Goal: Task Accomplishment & Management: Complete application form

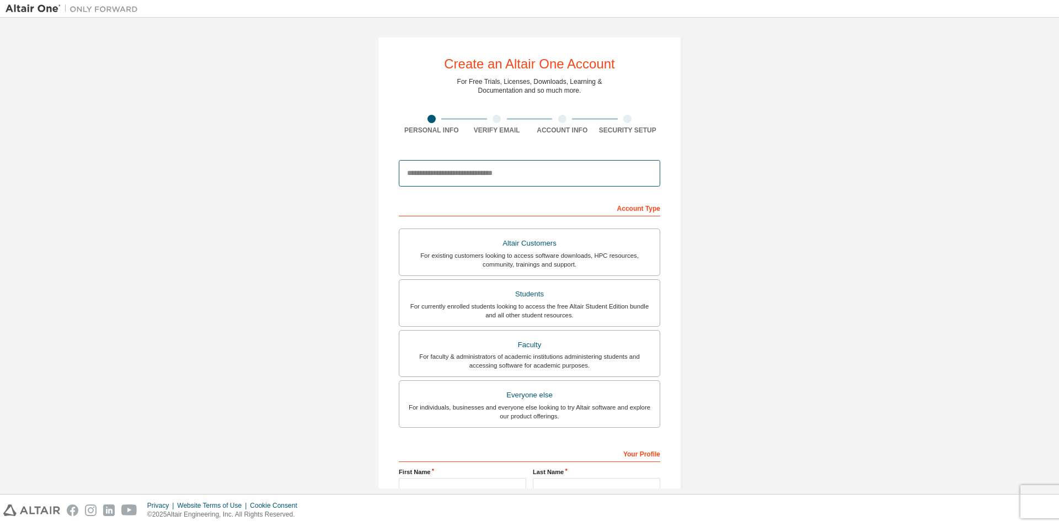
drag, startPoint x: 473, startPoint y: 176, endPoint x: 490, endPoint y: 177, distance: 17.1
click at [473, 176] on input "email" at bounding box center [529, 173] width 261 height 26
click at [769, 211] on div "Create an Altair One Account For Free Trials, Licenses, Downloads, Learning & D…" at bounding box center [530, 315] width 1048 height 584
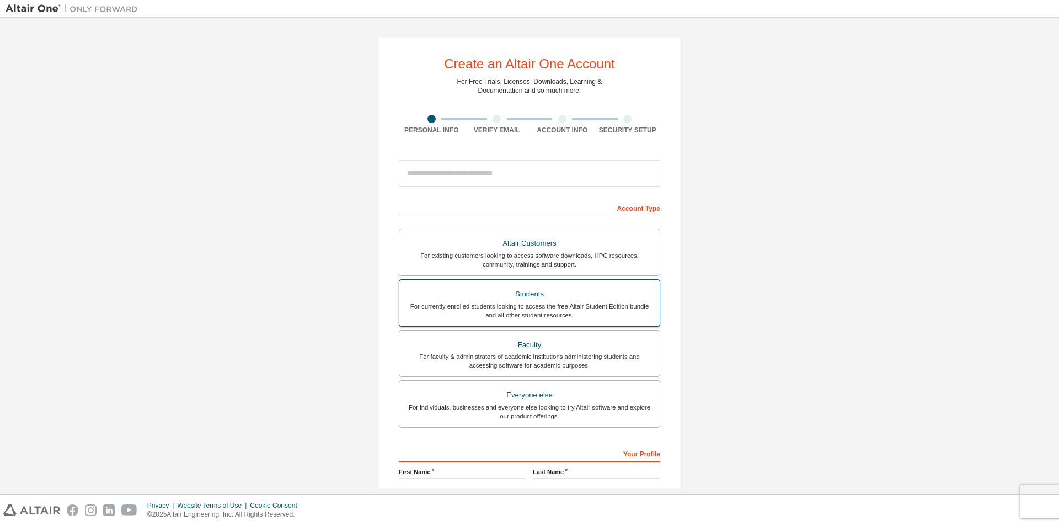
click at [553, 313] on div "For currently enrolled students looking to access the free Altair Student Editi…" at bounding box center [529, 311] width 247 height 18
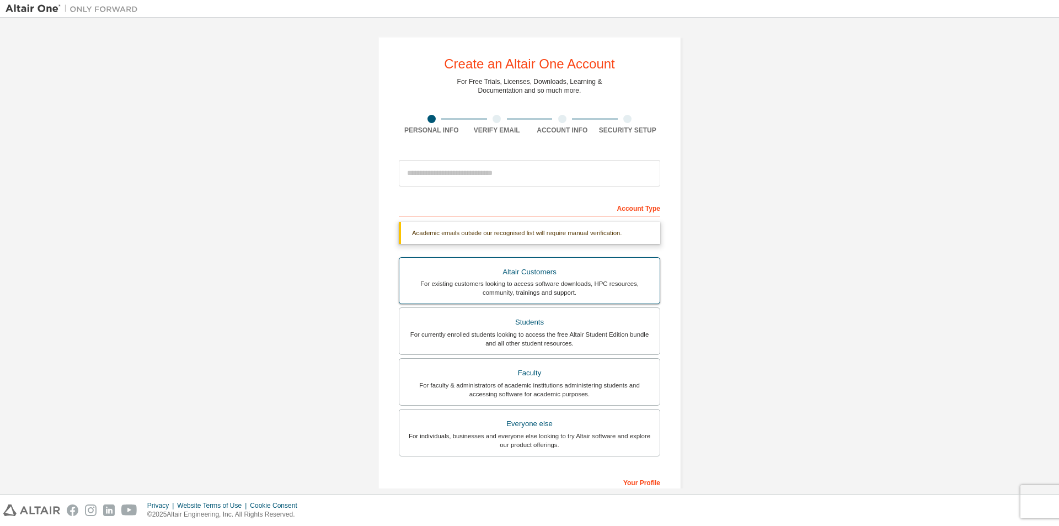
click at [573, 290] on div "For existing customers looking to access software downloads, HPC resources, com…" at bounding box center [529, 288] width 247 height 18
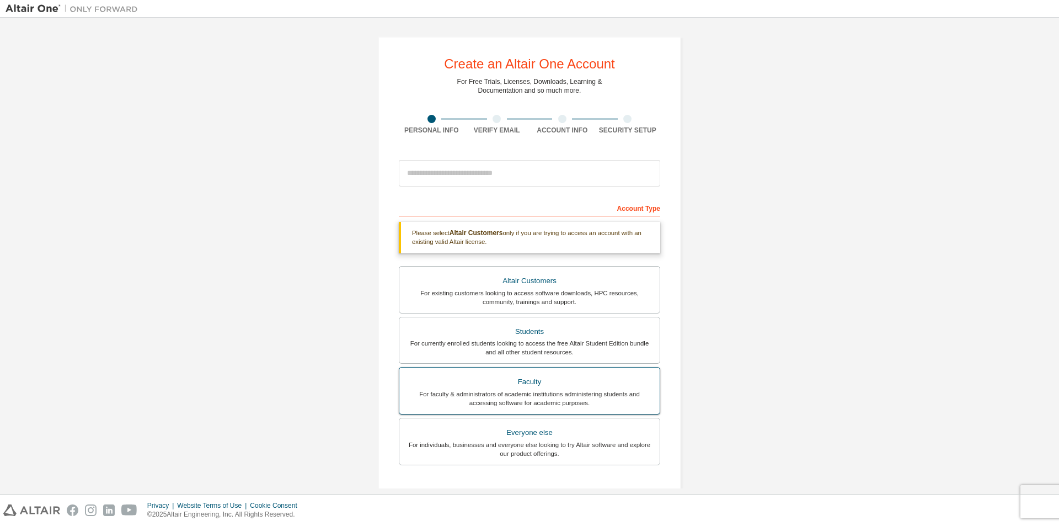
click at [519, 395] on div "For faculty & administrators of academic institutions administering students an…" at bounding box center [529, 398] width 247 height 18
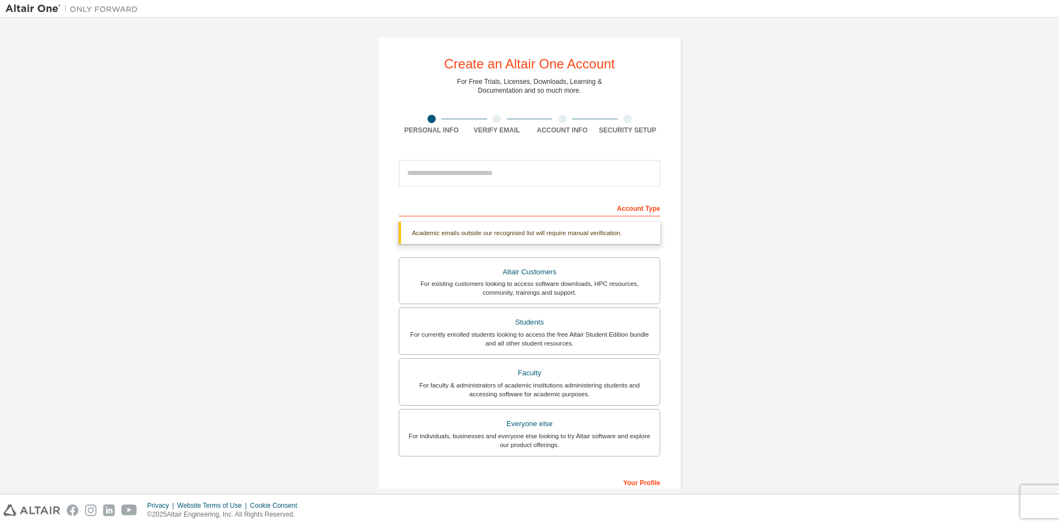
click at [531, 429] on div "Everyone else" at bounding box center [529, 423] width 247 height 15
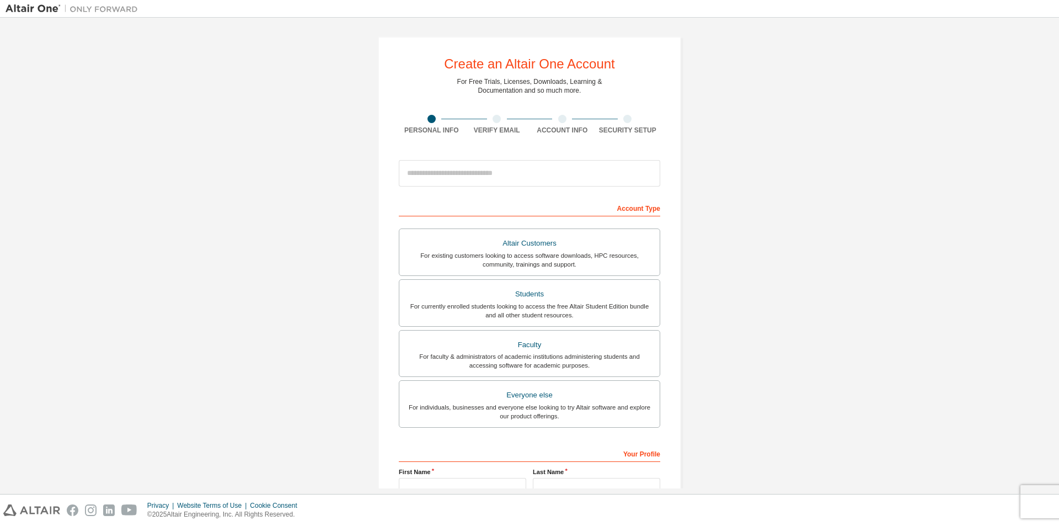
scroll to position [119, 0]
